Goal: Information Seeking & Learning: Learn about a topic

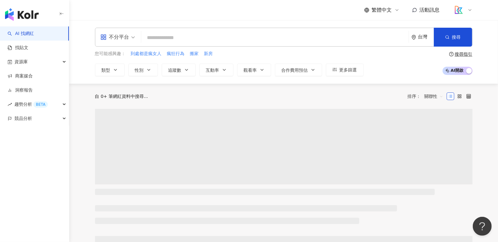
click at [165, 41] on input "search" at bounding box center [275, 38] width 262 height 12
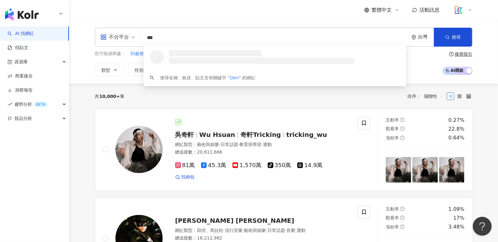
type input "****"
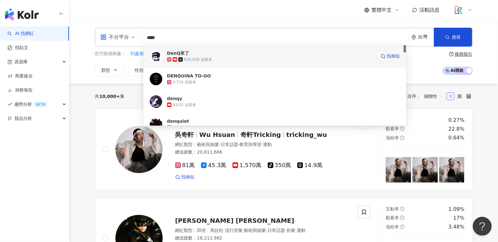
click at [246, 58] on div "838,928 追蹤者" at bounding box center [271, 59] width 209 height 6
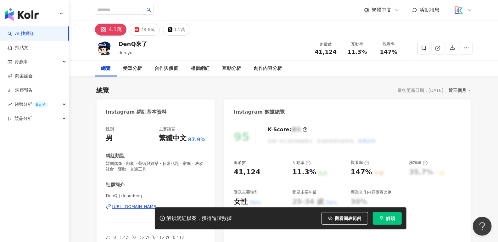
scroll to position [66, 0]
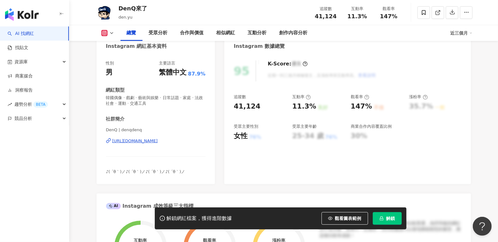
click at [135, 143] on div "https://www.instagram.com/denqdenq/" at bounding box center [135, 141] width 46 height 6
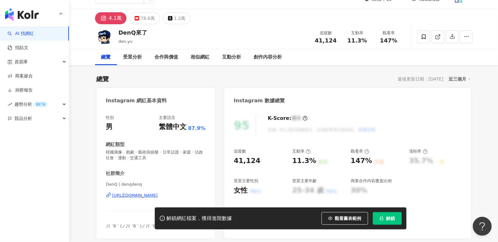
scroll to position [0, 0]
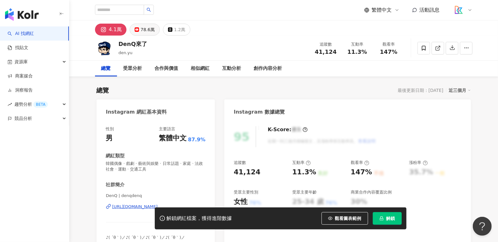
click at [150, 27] on div "78.6萬" at bounding box center [147, 29] width 14 height 9
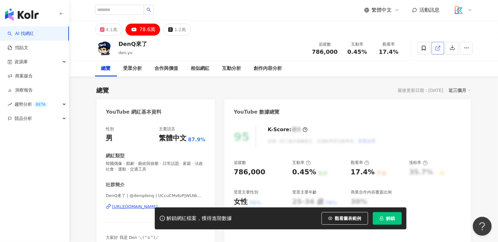
click at [435, 50] on span at bounding box center [438, 48] width 6 height 7
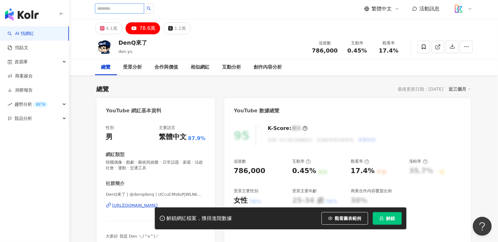
click at [114, 8] on input "search" at bounding box center [119, 8] width 49 height 10
type input "**"
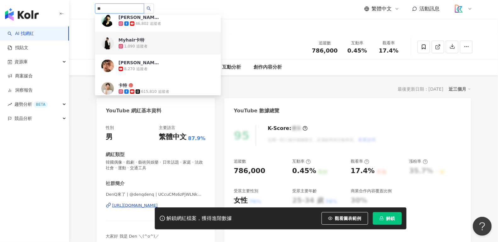
scroll to position [45, 0]
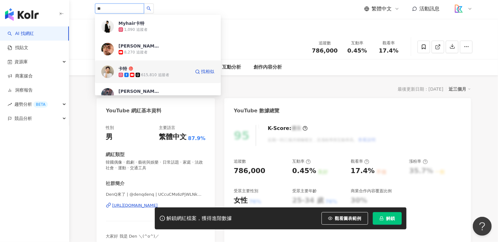
click at [169, 74] on div "615,810 追蹤者" at bounding box center [154, 75] width 72 height 6
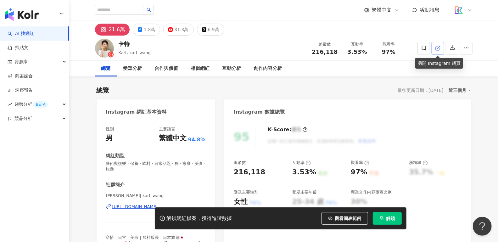
click at [435, 46] on icon at bounding box center [438, 48] width 6 height 6
click at [152, 29] on button "1.8萬" at bounding box center [146, 30] width 27 height 12
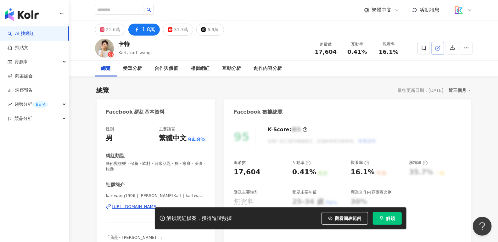
click at [436, 50] on icon at bounding box center [436, 48] width 3 height 3
click at [178, 30] on div "31.3萬" at bounding box center [181, 29] width 14 height 9
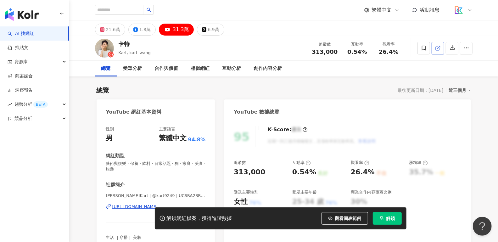
click at [440, 47] on icon at bounding box center [438, 48] width 6 height 6
click at [127, 10] on input "search" at bounding box center [119, 10] width 49 height 10
type input "****"
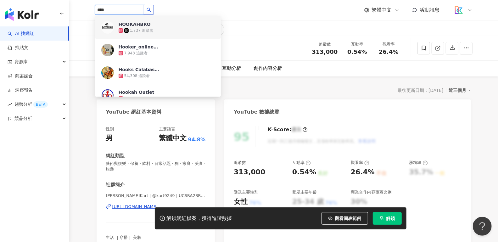
click at [152, 7] on button "button" at bounding box center [149, 10] width 10 height 10
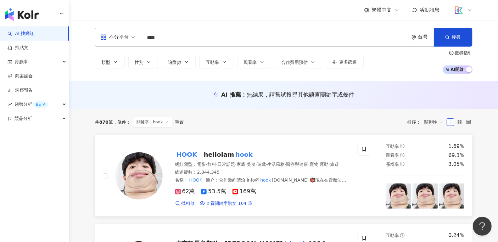
click at [286, 163] on span "·" at bounding box center [284, 164] width 1 height 5
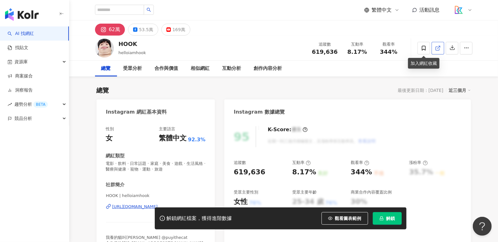
click at [436, 50] on icon at bounding box center [436, 48] width 3 height 3
click at [141, 32] on div "53.5萬" at bounding box center [146, 29] width 14 height 9
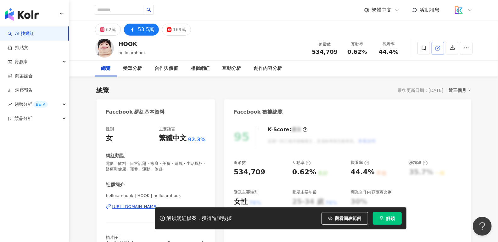
click at [439, 49] on icon at bounding box center [438, 48] width 6 height 6
click at [180, 28] on div "169萬" at bounding box center [179, 29] width 13 height 9
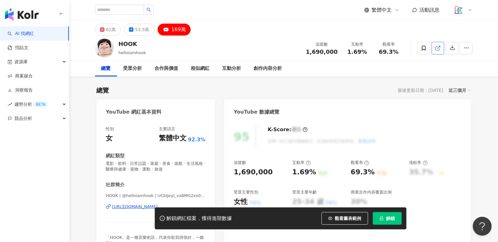
click at [434, 49] on link at bounding box center [437, 48] width 13 height 13
